Goal: Task Accomplishment & Management: Use online tool/utility

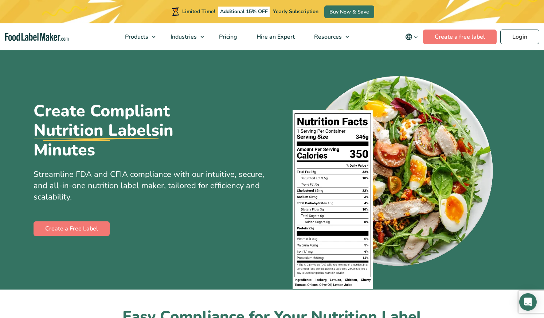
click at [416, 38] on icon "main navigation" at bounding box center [415, 36] width 5 height 5
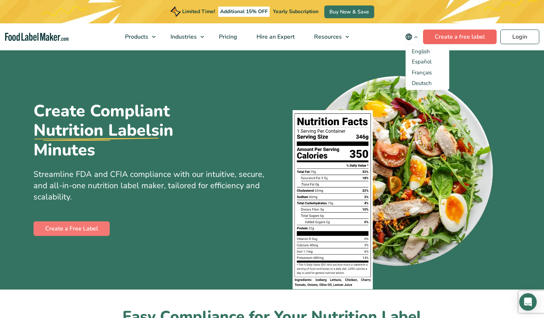
click at [458, 35] on link "Create a free label" at bounding box center [460, 37] width 74 height 15
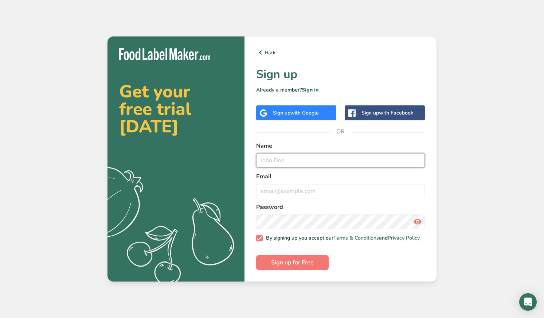
click at [278, 159] on input "text" at bounding box center [340, 160] width 169 height 15
type input "Miriam"
type input "halcom2011@gmail.com"
click at [309, 161] on input "Miriam" at bounding box center [340, 160] width 169 height 15
type input "Miriam Gomez"
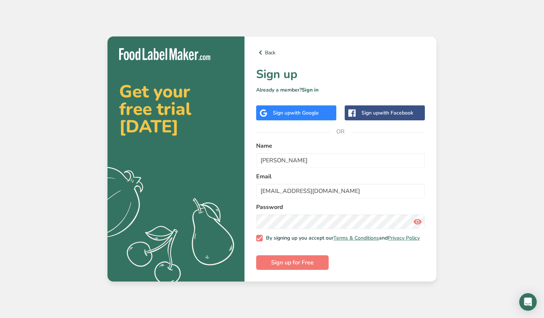
click at [419, 218] on icon at bounding box center [417, 221] width 9 height 13
click at [284, 266] on span "Sign up for Free" at bounding box center [292, 262] width 43 height 9
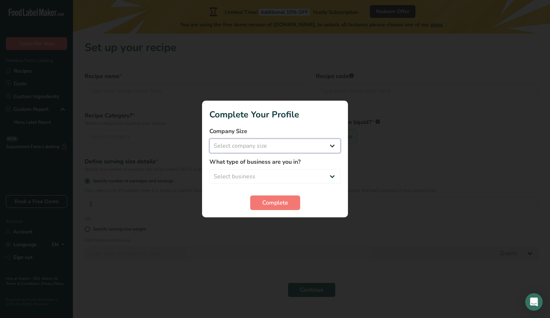
select select "1"
click at [275, 203] on span "Complete" at bounding box center [275, 202] width 26 height 9
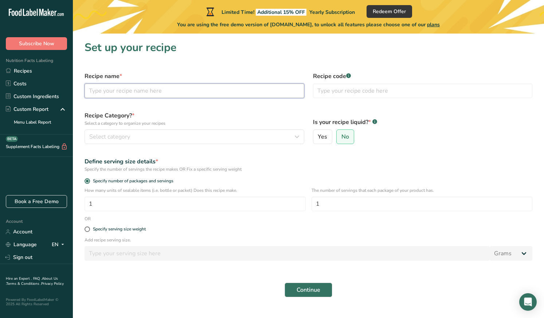
click at [136, 90] on input "text" at bounding box center [195, 90] width 220 height 15
type input "Sofrito Boricua"
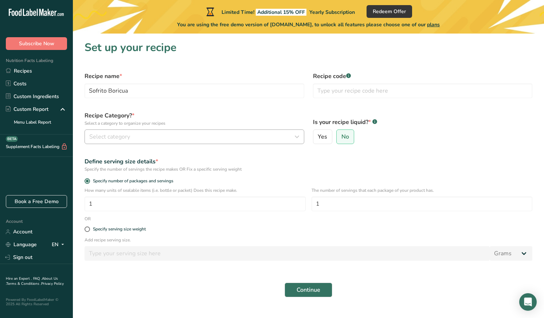
click at [132, 133] on div "Select category" at bounding box center [192, 136] width 206 height 9
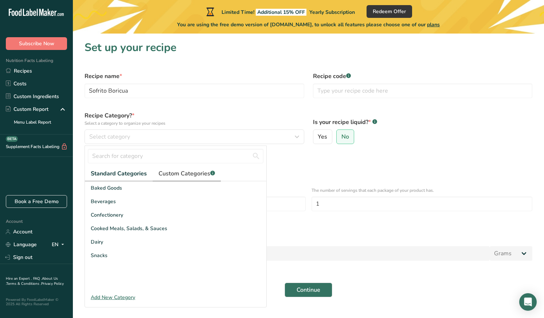
click at [189, 174] on span "Custom Categories .a-a{fill:#347362;}.b-a{fill:#fff;}" at bounding box center [187, 173] width 57 height 9
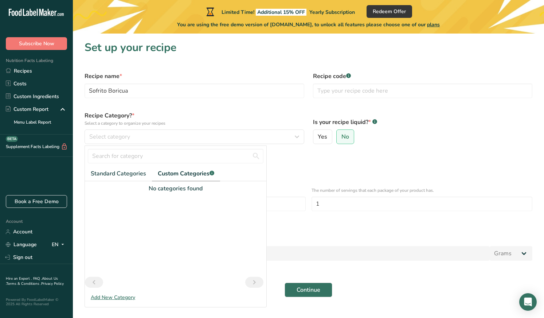
click at [109, 297] on div "Add New Category" at bounding box center [176, 298] width 182 height 8
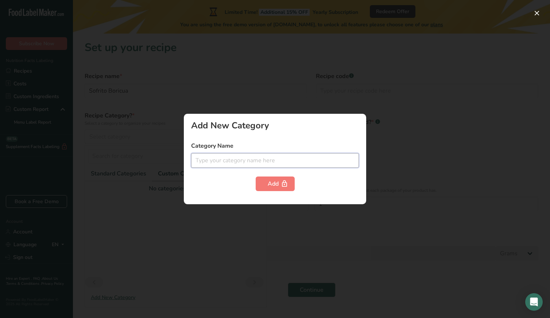
click at [206, 161] on input "text" at bounding box center [275, 160] width 168 height 15
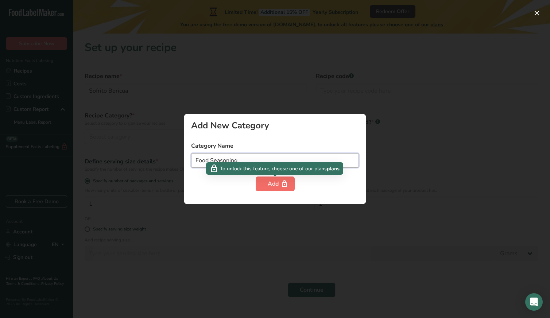
type input "Food Seasoning"
click at [277, 187] on div "Add" at bounding box center [275, 183] width 15 height 9
click at [332, 170] on span "plans" at bounding box center [333, 169] width 13 height 8
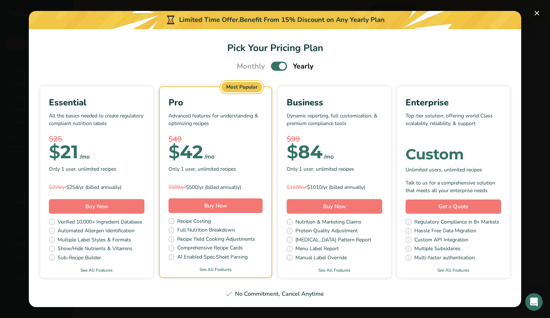
click at [536, 12] on button "Pick Your Pricing Plan Modal" at bounding box center [537, 13] width 12 height 12
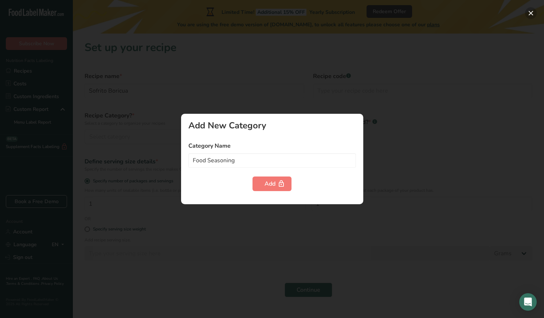
click at [531, 12] on button "button" at bounding box center [531, 13] width 12 height 12
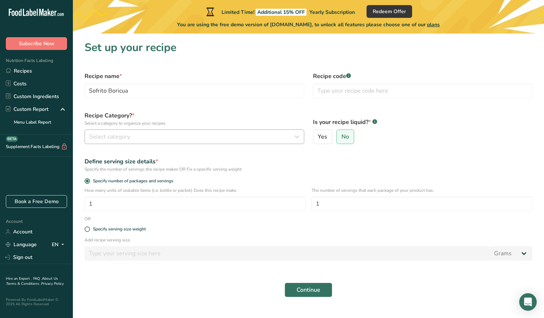
click at [245, 133] on div "Select category" at bounding box center [192, 136] width 206 height 9
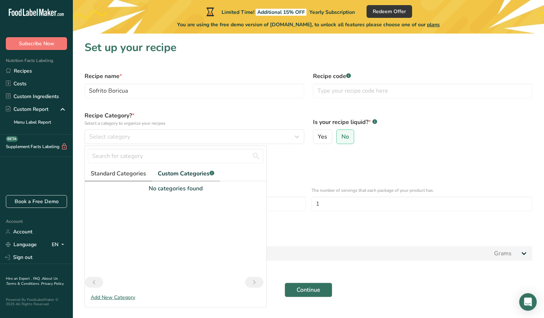
click at [127, 175] on span "Standard Categories" at bounding box center [118, 173] width 55 height 9
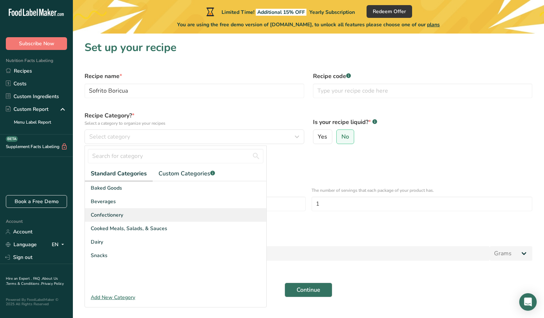
drag, startPoint x: 100, startPoint y: 217, endPoint x: 124, endPoint y: 211, distance: 24.8
click at [124, 211] on div "Confectionery" at bounding box center [176, 214] width 182 height 13
